Goal: Task Accomplishment & Management: Manage account settings

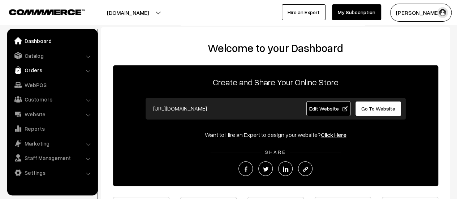
click at [30, 69] on link "Orders" at bounding box center [52, 70] width 86 height 13
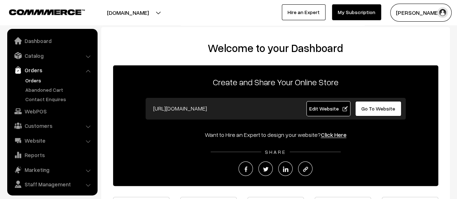
click at [33, 78] on link "Orders" at bounding box center [58, 81] width 71 height 8
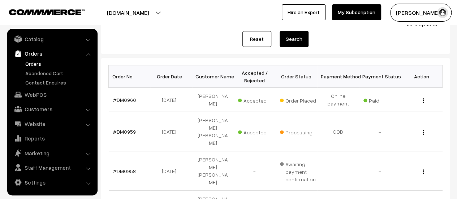
scroll to position [82, 0]
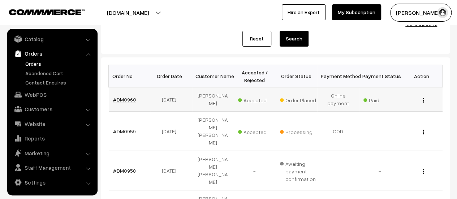
click at [127, 99] on link "#DM0960" at bounding box center [124, 99] width 23 height 6
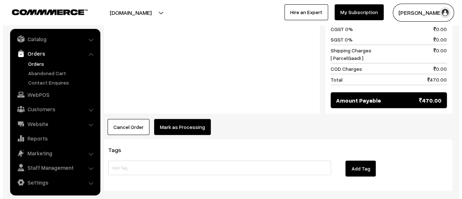
scroll to position [742, 0]
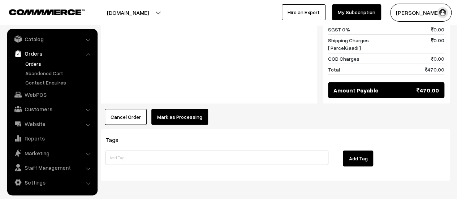
click at [169, 109] on button "Mark as Processing" at bounding box center [179, 117] width 57 height 16
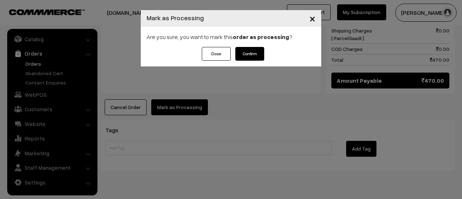
click at [251, 54] on button "Confirm" at bounding box center [249, 54] width 29 height 14
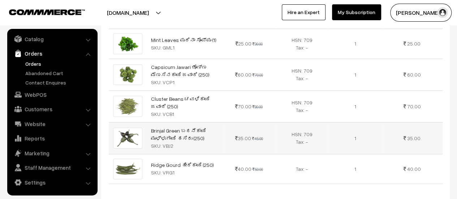
scroll to position [403, 0]
click at [54, 71] on link "Abandoned Cart" at bounding box center [58, 73] width 71 height 8
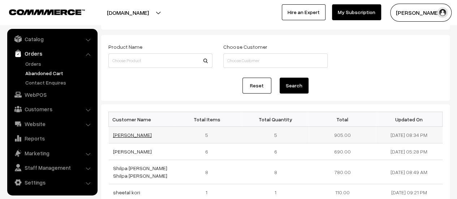
scroll to position [30, 0]
click at [42, 79] on link "Contact Enquires" at bounding box center [58, 83] width 71 height 8
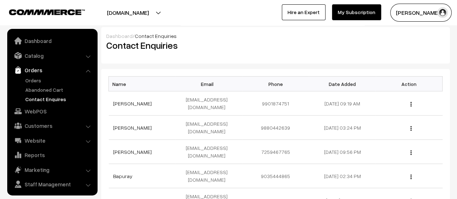
scroll to position [17, 0]
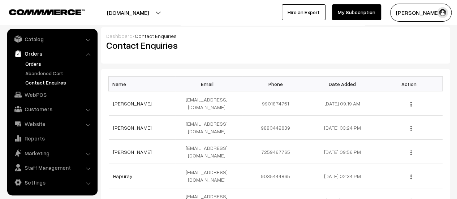
click at [32, 61] on link "Orders" at bounding box center [58, 64] width 71 height 8
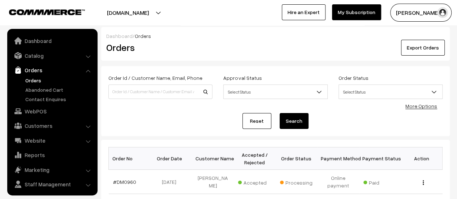
scroll to position [17, 0]
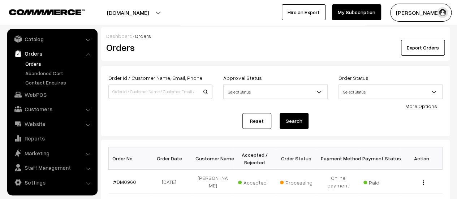
click at [42, 70] on link "Abandoned Cart" at bounding box center [58, 73] width 71 height 8
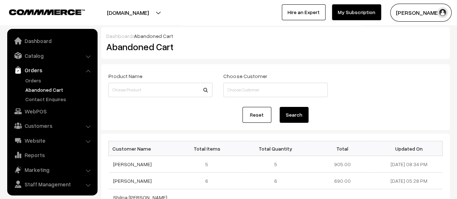
scroll to position [17, 0]
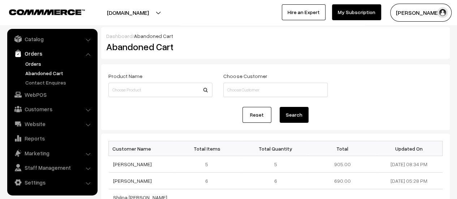
click at [34, 62] on link "Orders" at bounding box center [58, 64] width 71 height 8
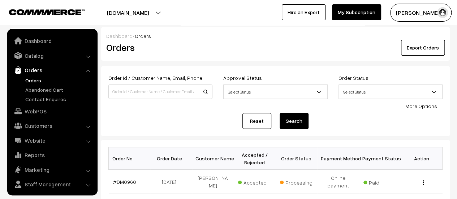
scroll to position [17, 0]
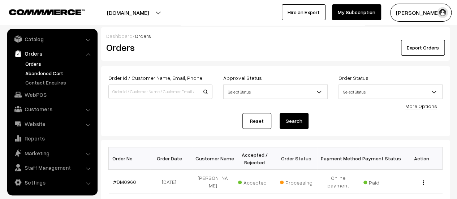
click at [37, 74] on link "Abandoned Cart" at bounding box center [58, 73] width 71 height 8
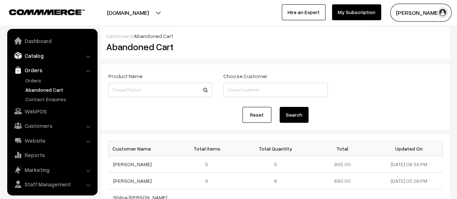
scroll to position [17, 0]
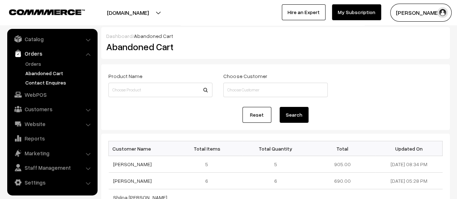
click at [34, 83] on link "Contact Enquires" at bounding box center [58, 83] width 71 height 8
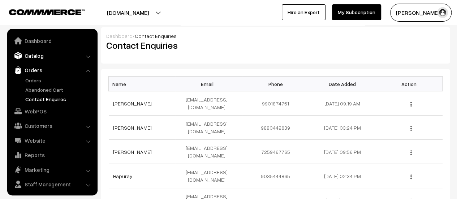
scroll to position [17, 0]
